Goal: Task Accomplishment & Management: Use online tool/utility

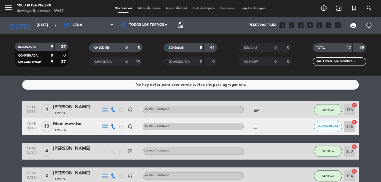
click at [231, 94] on div "No hay notas para este servicio. Haz clic para agregar una 19:45 [DATE] 4 [PERS…" at bounding box center [190, 129] width 381 height 107
click at [147, 7] on span "Mapa de mesas" at bounding box center [149, 8] width 28 height 3
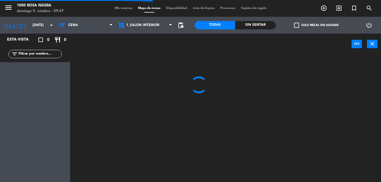
click at [297, 24] on span "check_box_outline_blank" at bounding box center [296, 25] width 5 height 5
click at [316, 25] on input "check_box_outline_blank Solo mesas sin asignar" at bounding box center [316, 25] width 0 height 0
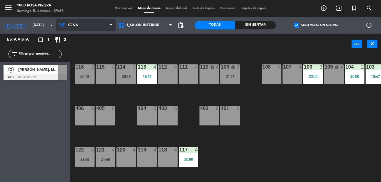
click at [74, 23] on span "Cena" at bounding box center [85, 25] width 59 height 12
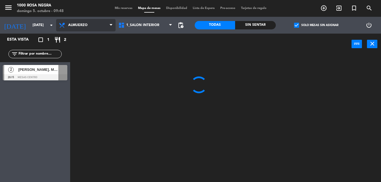
click at [85, 38] on ng-component "menu 1000 [PERSON_NAME] Negra [DATE] 5. octubre - 09:48 Mis reservas Mapa de me…" at bounding box center [190, 91] width 381 height 182
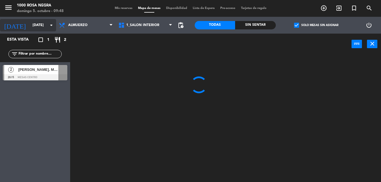
click at [36, 27] on input "[DATE]" at bounding box center [53, 25] width 47 height 10
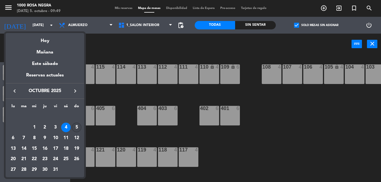
click at [80, 127] on div "5" at bounding box center [77, 128] width 10 height 10
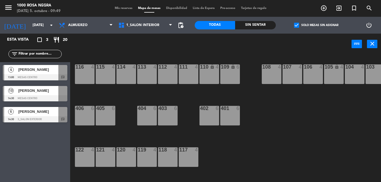
type input "[DATE]"
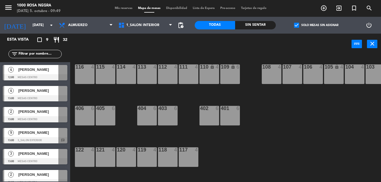
click at [285, 136] on div "116 4 115 4 114 4 113 4 112 4 111 4 110 lock 4 109 lock 6 108 4 107 4 106 4 105…" at bounding box center [227, 119] width 307 height 128
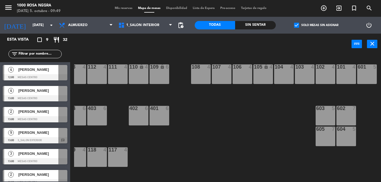
click at [29, 113] on span "[PERSON_NAME]" at bounding box center [38, 112] width 40 height 6
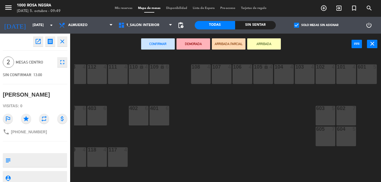
click at [373, 68] on div "5" at bounding box center [374, 67] width 3 height 5
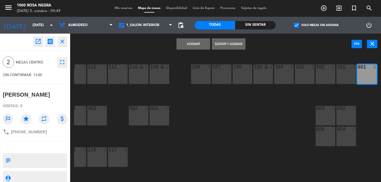
click at [373, 68] on div "5" at bounding box center [374, 67] width 3 height 5
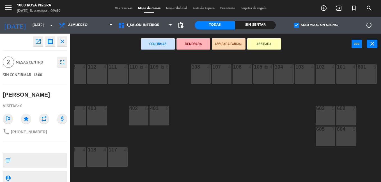
click at [373, 75] on div "601 5" at bounding box center [367, 75] width 20 height 20
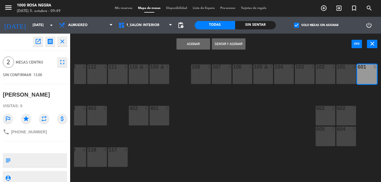
click at [257, 109] on div "116 4 115 4 114 4 113 4 112 4 111 4 110 lock 4 109 lock 6 108 4 107 4 106 4 105…" at bounding box center [227, 119] width 307 height 128
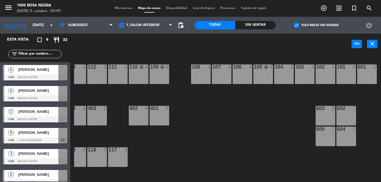
click at [48, 137] on div "[PERSON_NAME]" at bounding box center [38, 132] width 41 height 9
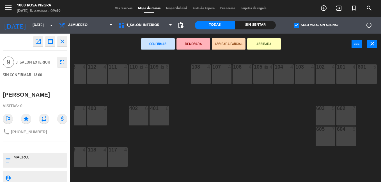
click at [359, 78] on div "601 5" at bounding box center [367, 75] width 20 height 20
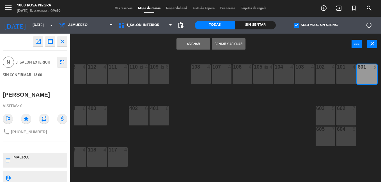
click at [206, 42] on button "Asignar" at bounding box center [193, 43] width 34 height 11
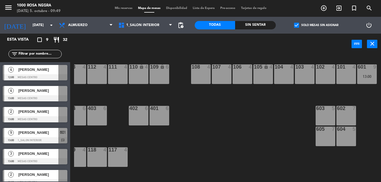
click at [52, 71] on span "[PERSON_NAME]" at bounding box center [38, 70] width 40 height 6
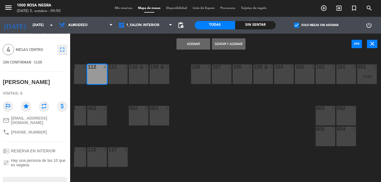
scroll to position [0, 0]
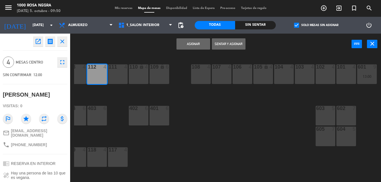
click at [191, 45] on button "Asignar" at bounding box center [193, 43] width 34 height 11
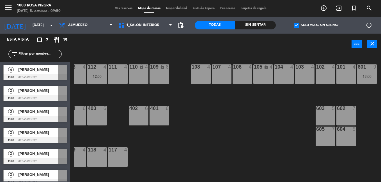
click at [48, 71] on span "[PERSON_NAME]" at bounding box center [38, 70] width 40 height 6
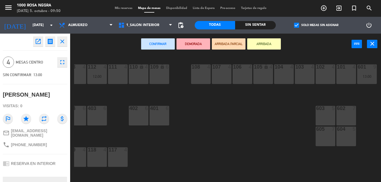
click at [287, 79] on div "104 4" at bounding box center [284, 75] width 20 height 20
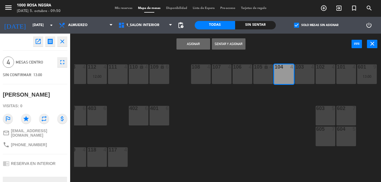
click at [185, 42] on button "Asignar" at bounding box center [193, 43] width 34 height 11
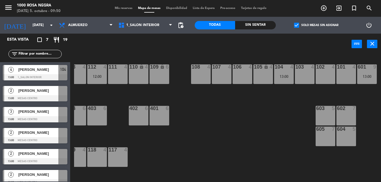
click at [43, 116] on div "[PERSON_NAME]" at bounding box center [38, 111] width 41 height 9
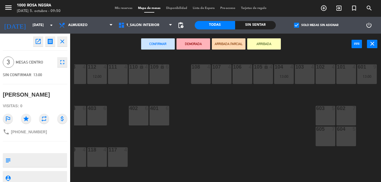
click at [326, 78] on div "102 4" at bounding box center [326, 75] width 20 height 20
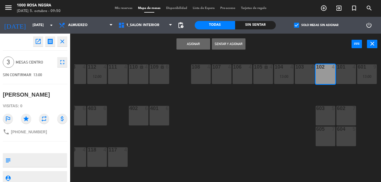
click at [197, 40] on button "Asignar" at bounding box center [193, 43] width 34 height 11
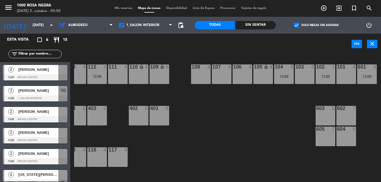
click at [58, 116] on div at bounding box center [35, 119] width 65 height 6
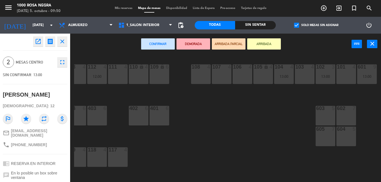
click at [96, 158] on div "118 4" at bounding box center [97, 158] width 20 height 20
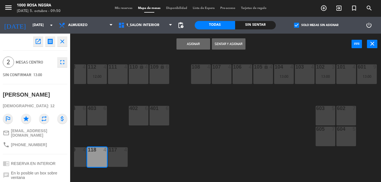
click at [190, 46] on button "Asignar" at bounding box center [193, 43] width 34 height 11
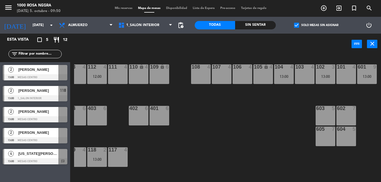
click at [50, 72] on span "[PERSON_NAME]" at bounding box center [38, 70] width 40 height 6
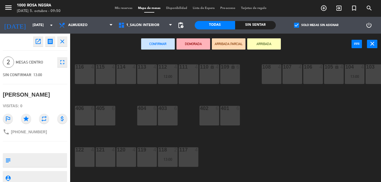
click at [104, 79] on div "115 4" at bounding box center [106, 75] width 20 height 20
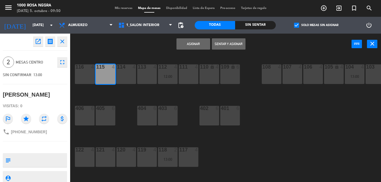
click at [179, 46] on button "Asignar" at bounding box center [193, 43] width 34 height 11
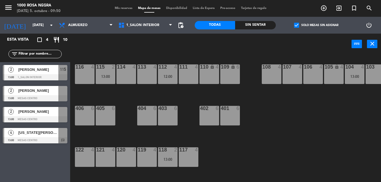
click at [52, 111] on span "[PERSON_NAME]" at bounding box center [38, 112] width 40 height 6
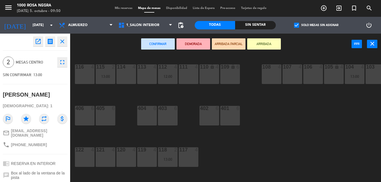
click at [81, 80] on div "116 4" at bounding box center [85, 75] width 20 height 20
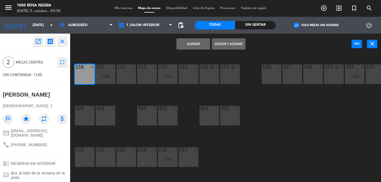
click at [189, 48] on button "Asignar" at bounding box center [193, 43] width 34 height 11
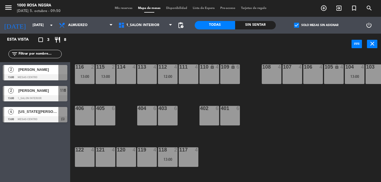
click at [47, 69] on span "[PERSON_NAME]" at bounding box center [38, 70] width 40 height 6
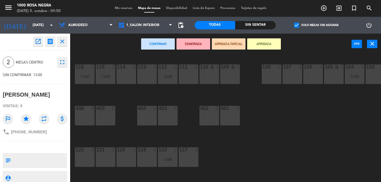
click at [295, 76] on div "107 4" at bounding box center [293, 75] width 20 height 20
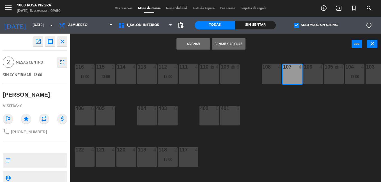
click at [185, 45] on button "Asignar" at bounding box center [193, 43] width 34 height 11
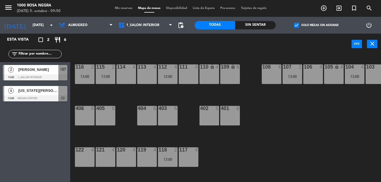
click at [52, 91] on span "[US_STATE][PERSON_NAME]" at bounding box center [38, 91] width 40 height 6
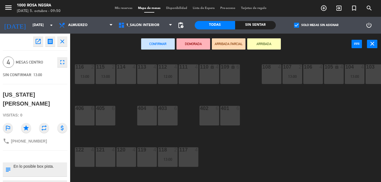
click at [130, 160] on div "120 4" at bounding box center [126, 158] width 20 height 20
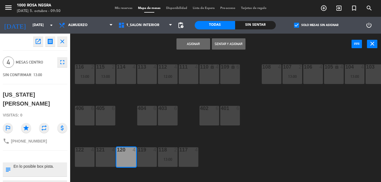
click at [195, 48] on button "Asignar" at bounding box center [193, 43] width 34 height 11
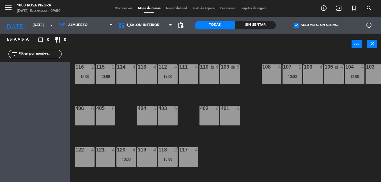
click at [297, 24] on span "check_box" at bounding box center [296, 25] width 5 height 5
click at [316, 25] on input "check_box Solo mesas sin asignar" at bounding box center [316, 25] width 0 height 0
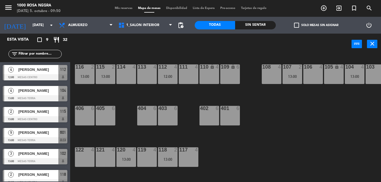
click at [221, 48] on div "power_input close" at bounding box center [210, 44] width 281 height 21
